Goal: Information Seeking & Learning: Understand process/instructions

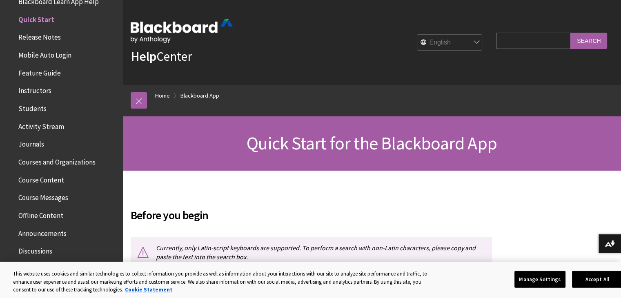
click at [41, 181] on span "Course Content" at bounding box center [41, 178] width 46 height 11
